Goal: Answer question/provide support: Share knowledge or assist other users

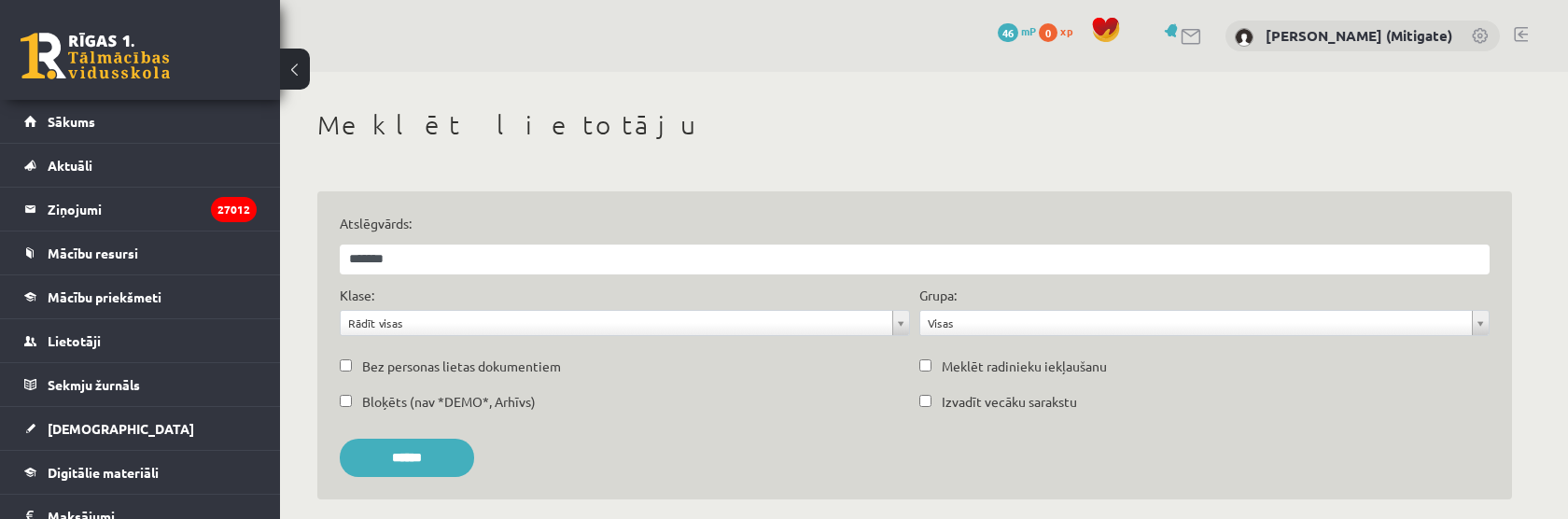
type input "*******"
click at [340, 438] on input "******" at bounding box center [406, 457] width 134 height 39
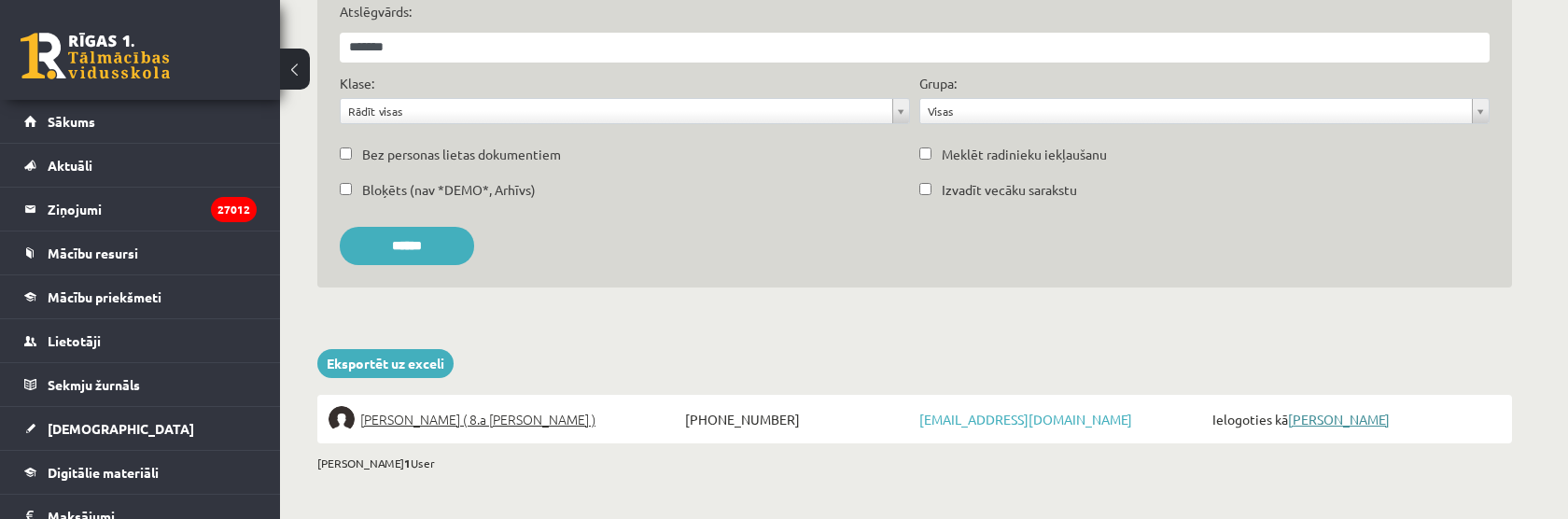
click at [1342, 421] on link "[PERSON_NAME]" at bounding box center [1338, 419] width 101 height 17
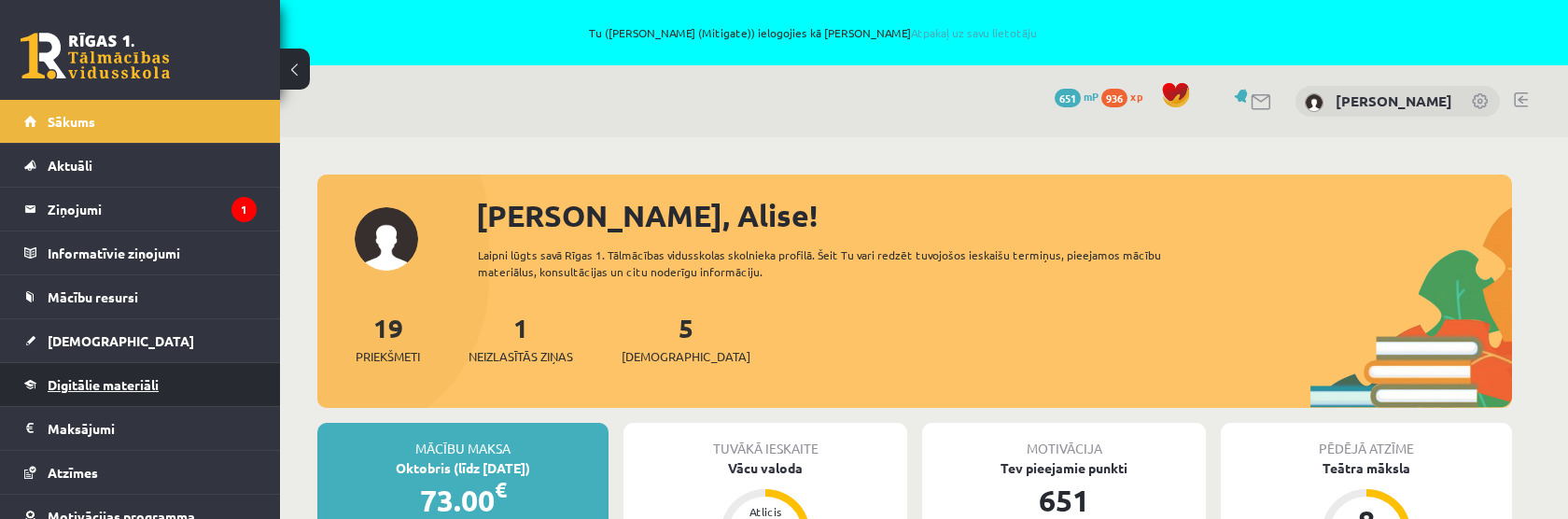
click at [114, 380] on span "Digitālie materiāli" at bounding box center [103, 385] width 111 height 17
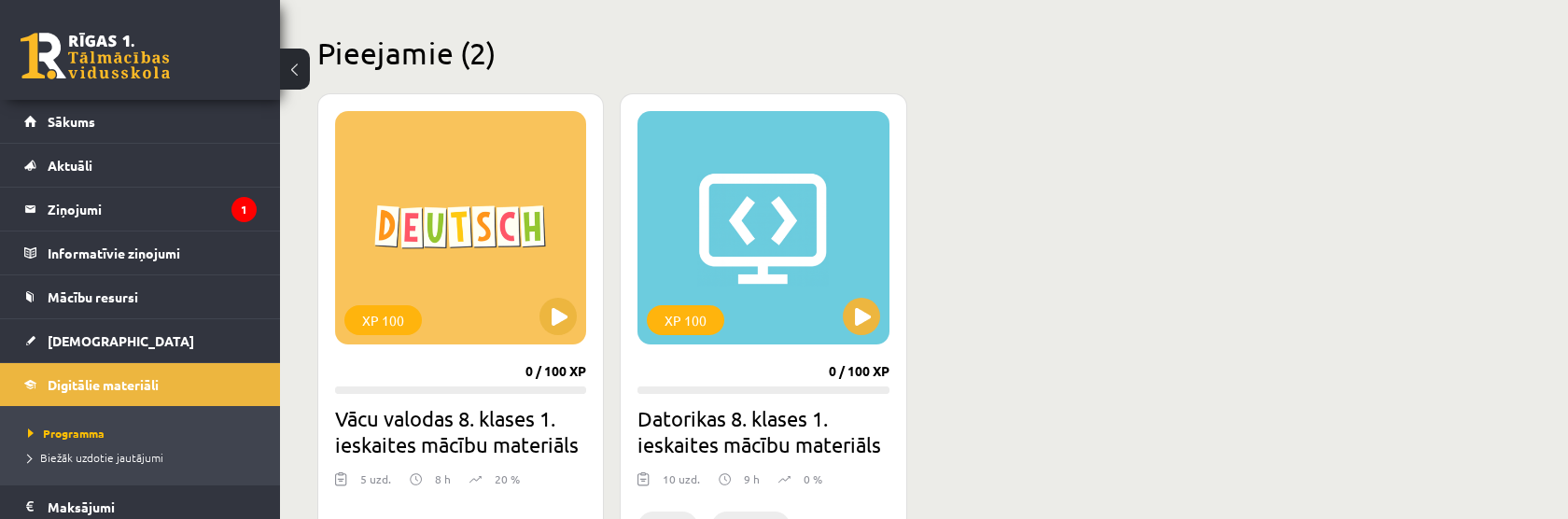
scroll to position [512, 0]
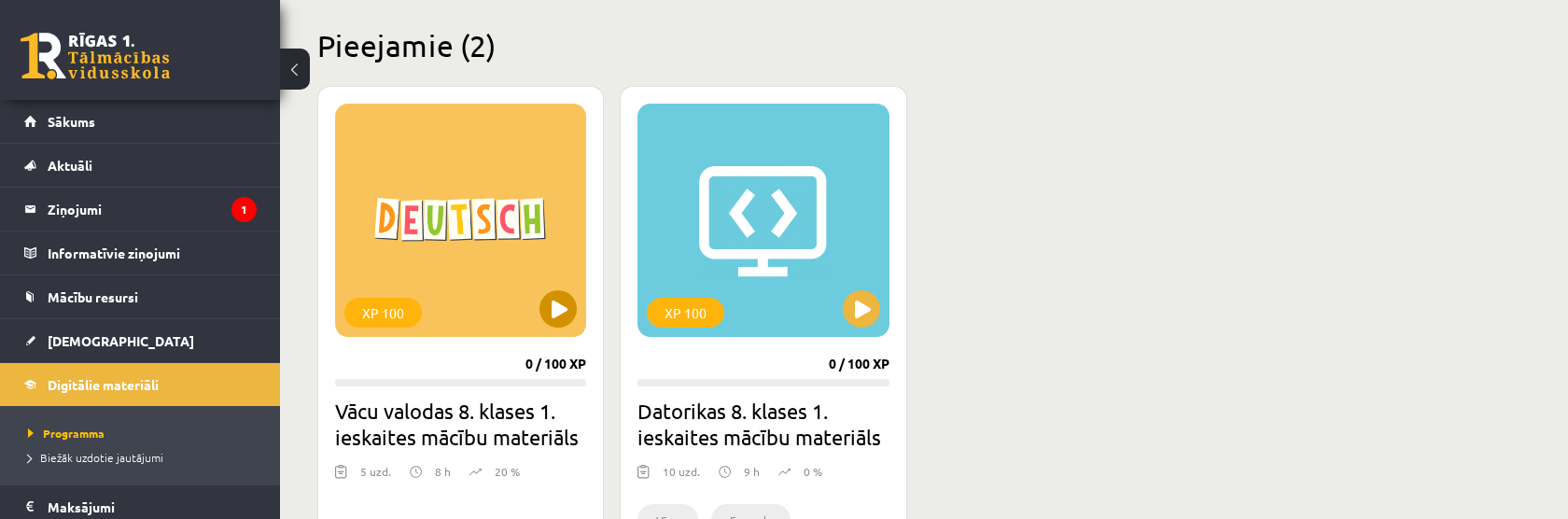
click at [476, 202] on div "XP 100" at bounding box center [460, 220] width 251 height 234
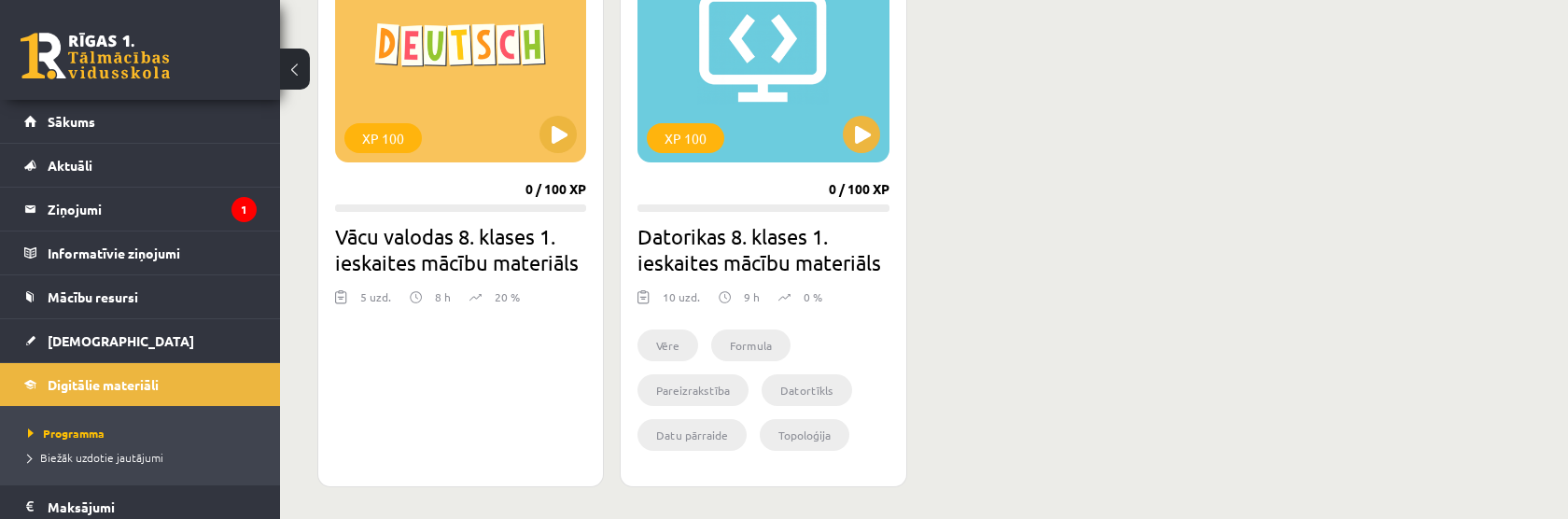
scroll to position [688, 0]
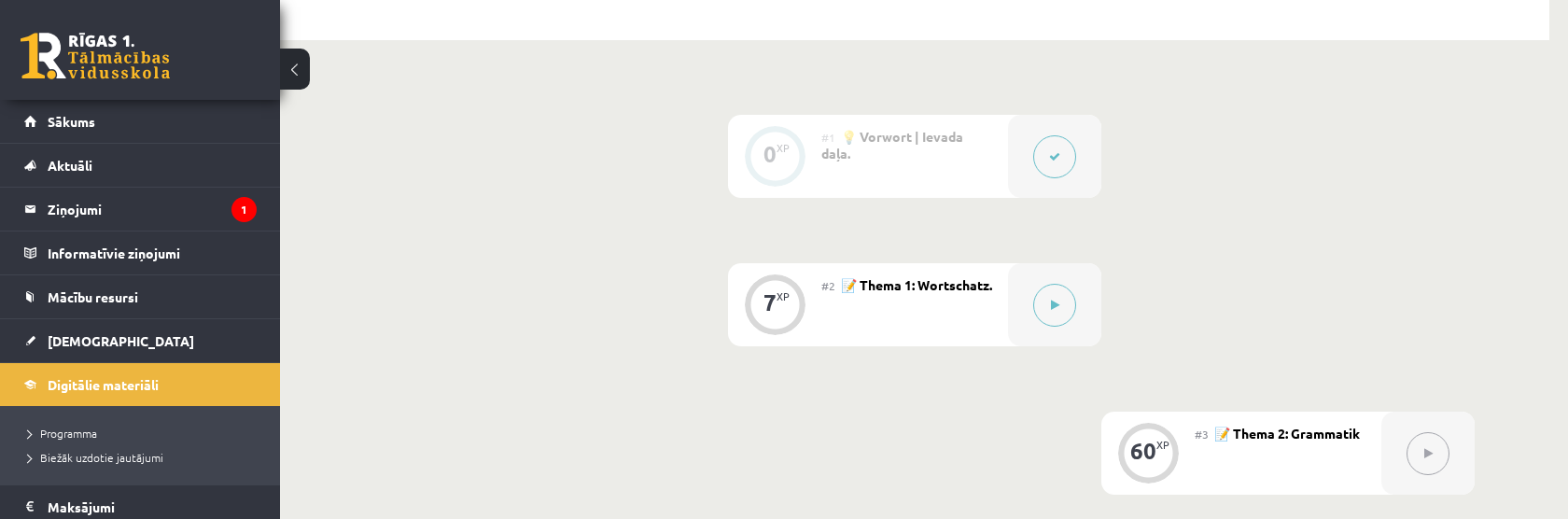
scroll to position [468, 0]
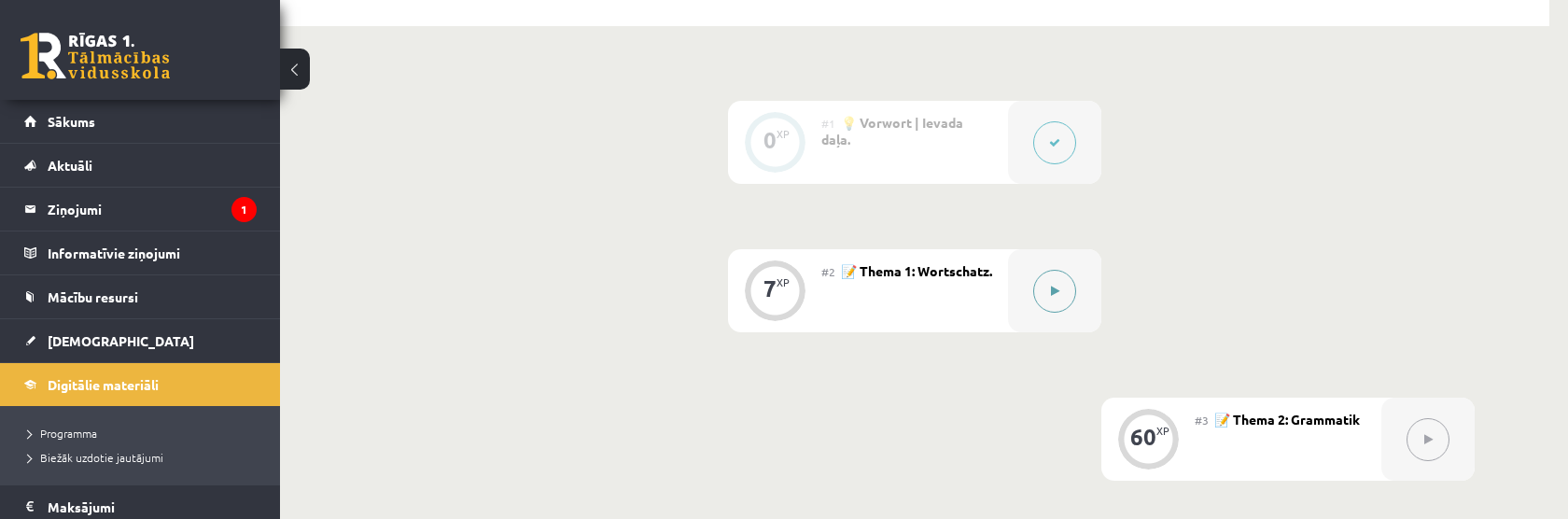
click at [1057, 301] on button at bounding box center [1054, 290] width 43 height 43
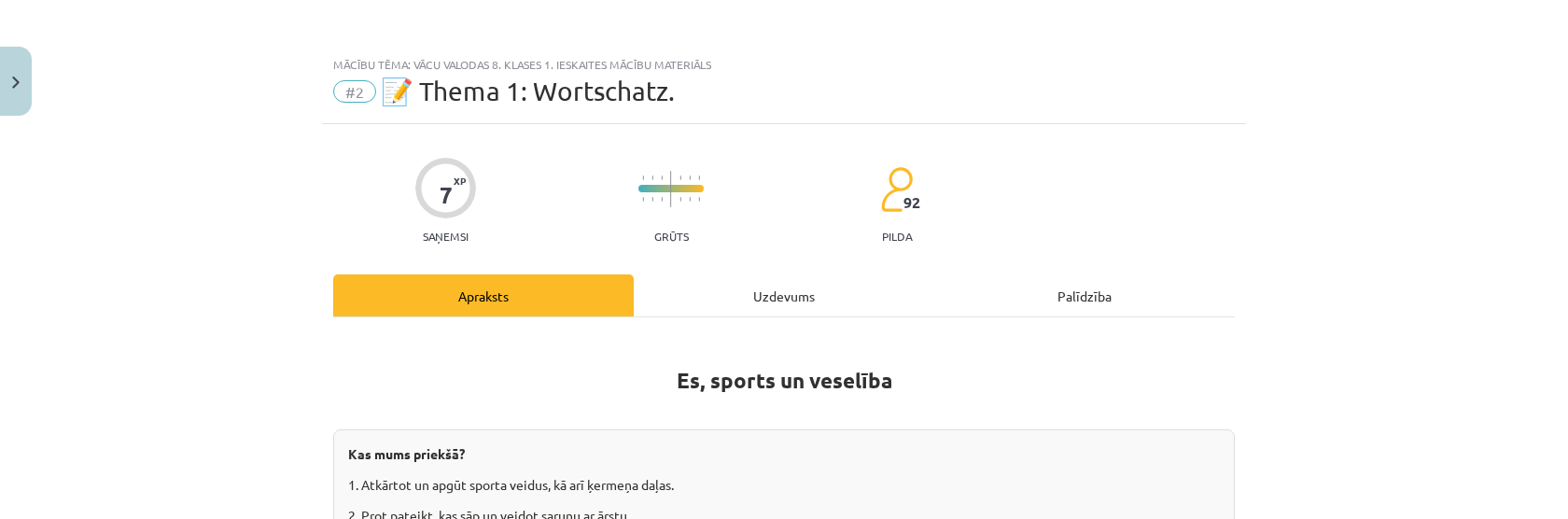
click at [805, 291] on div "Uzdevums" at bounding box center [784, 295] width 300 height 42
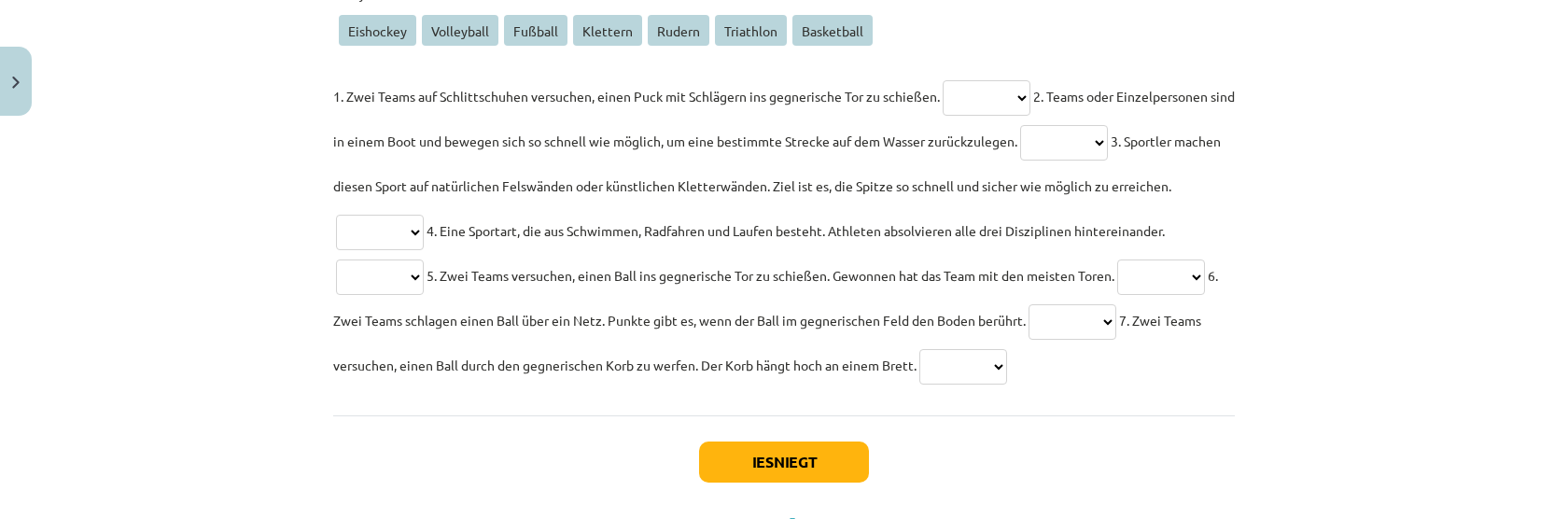
scroll to position [567, 0]
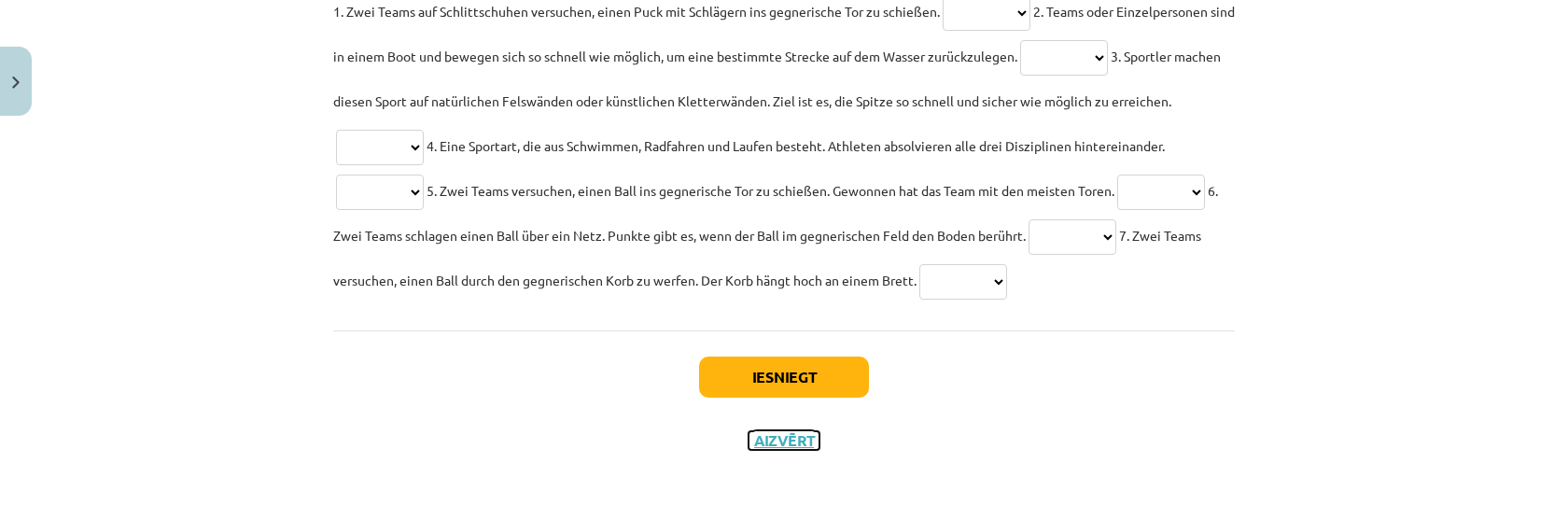
click at [794, 442] on button "Aizvērt" at bounding box center [783, 440] width 71 height 19
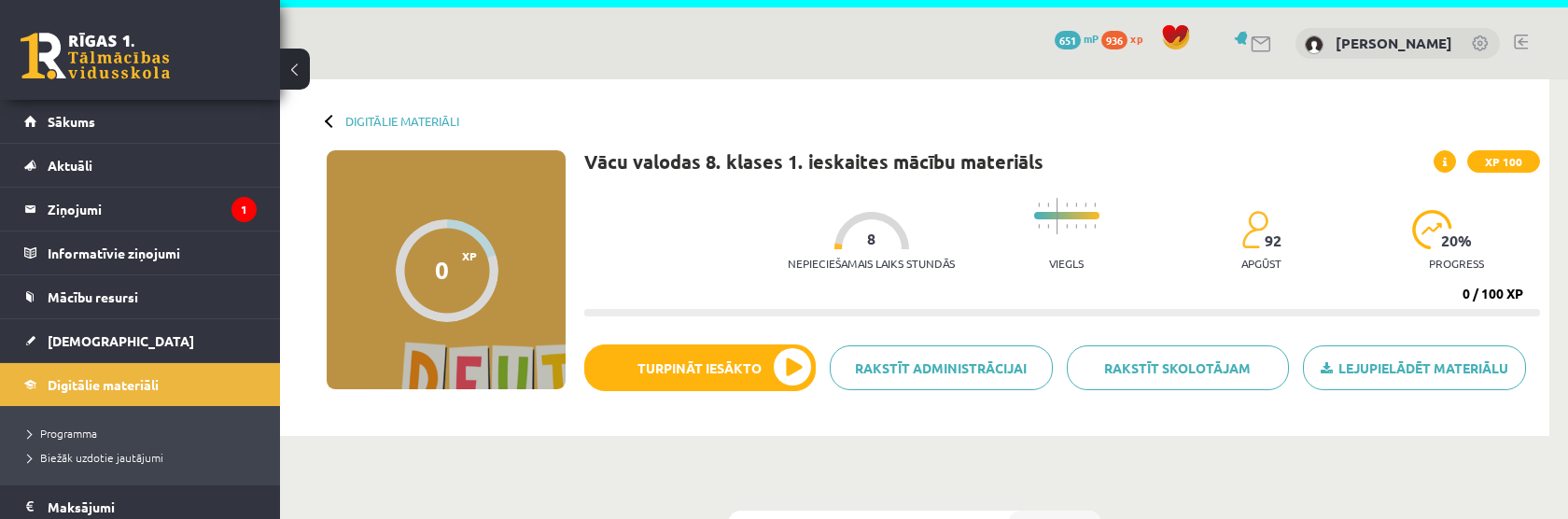
scroll to position [0, 0]
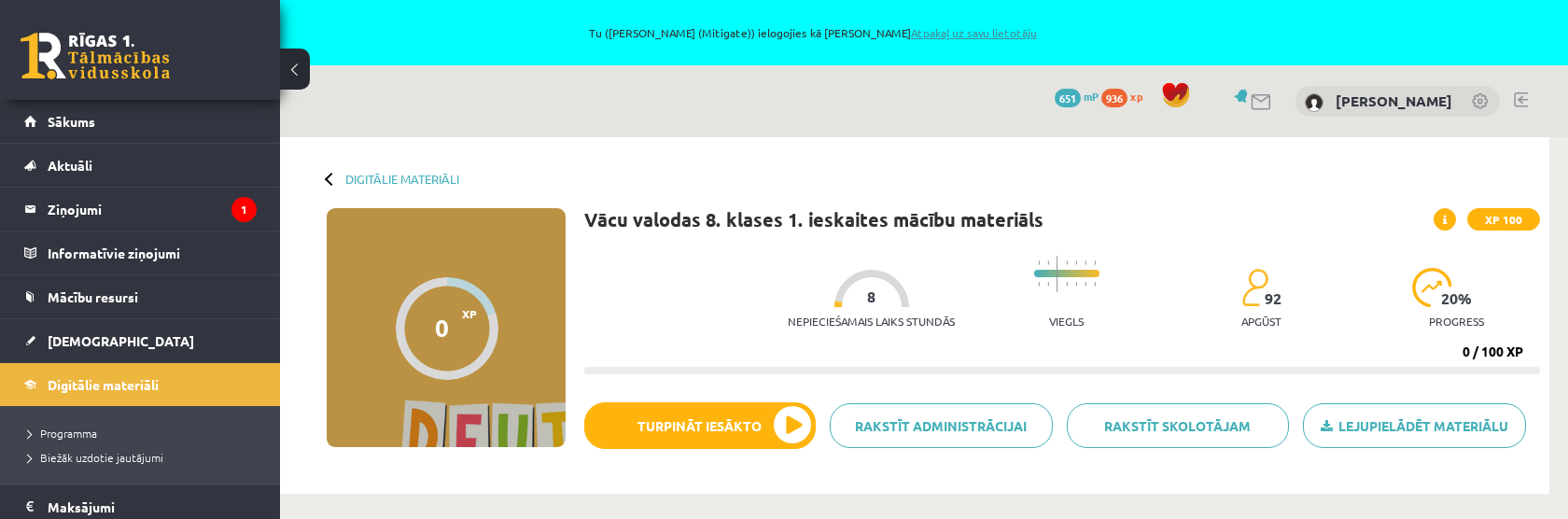
click at [967, 31] on link "Atpakaļ uz savu lietotāju" at bounding box center [974, 32] width 126 height 15
